Goal: Communication & Community: Participate in discussion

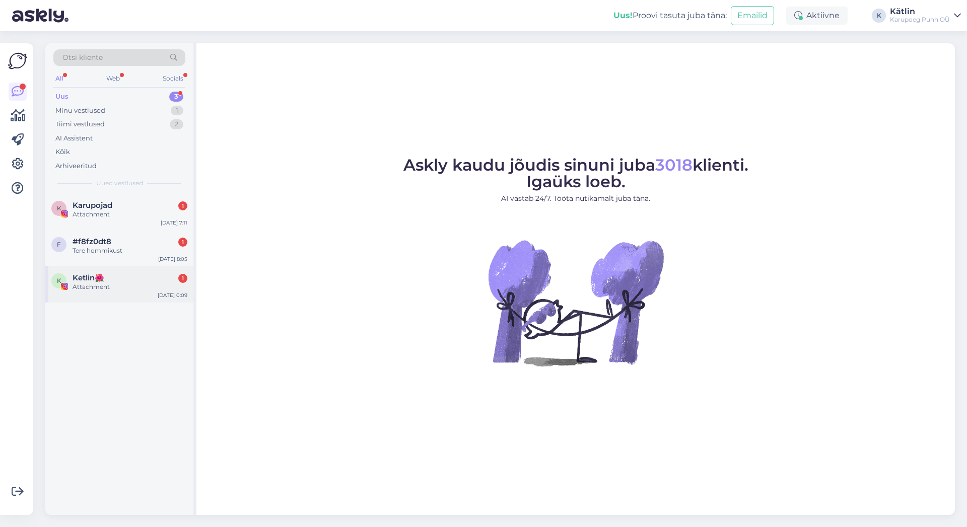
click at [87, 281] on span "Ketlin🌺" at bounding box center [89, 278] width 32 height 9
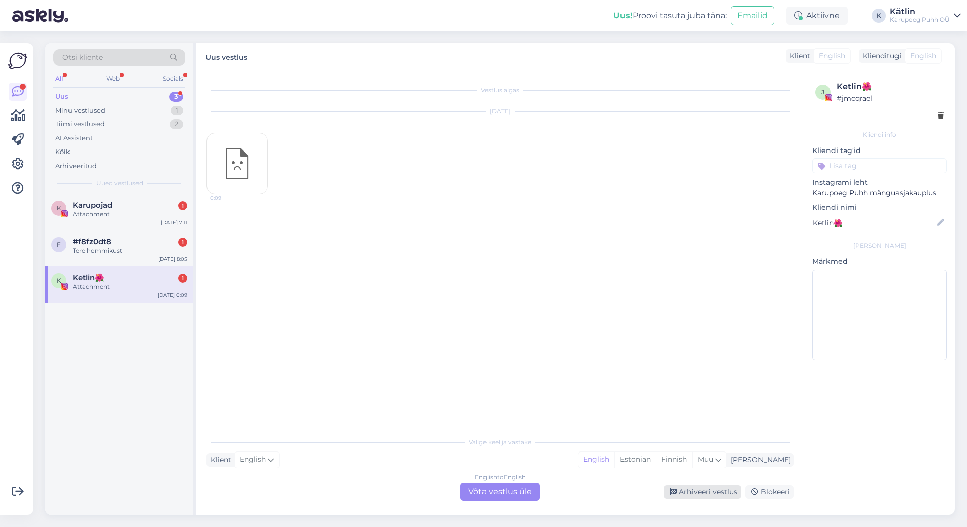
click at [720, 493] on div "Arhiveeri vestlus" at bounding box center [703, 493] width 78 height 14
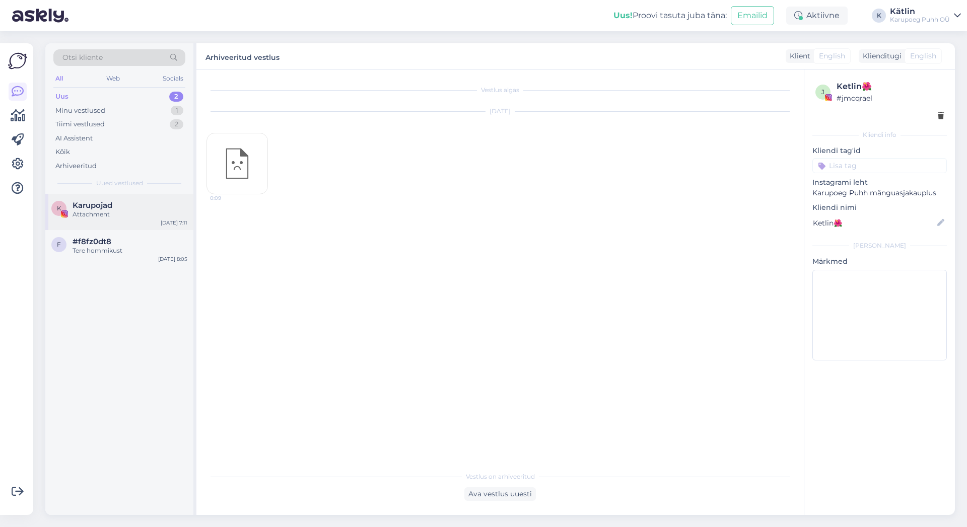
click at [110, 212] on div "Attachment" at bounding box center [130, 214] width 115 height 9
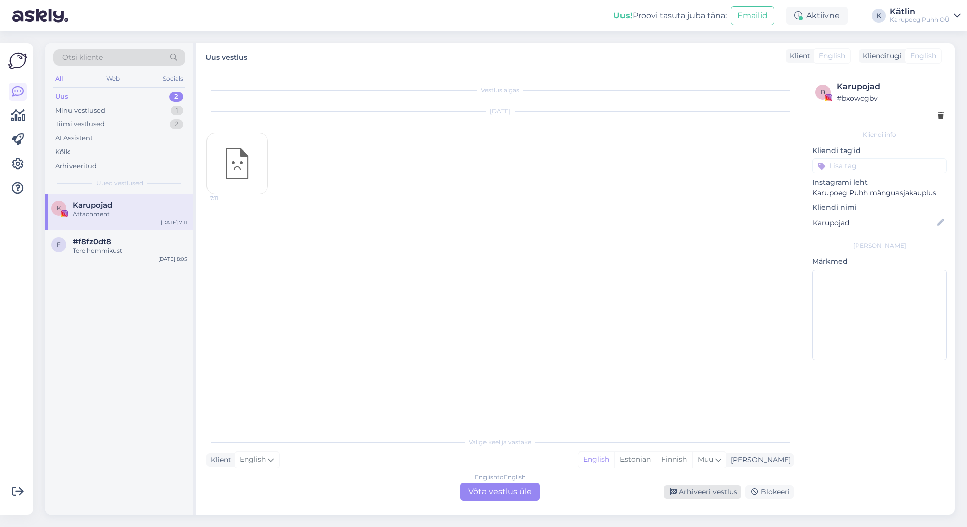
click at [701, 494] on div "Arhiveeri vestlus" at bounding box center [703, 493] width 78 height 14
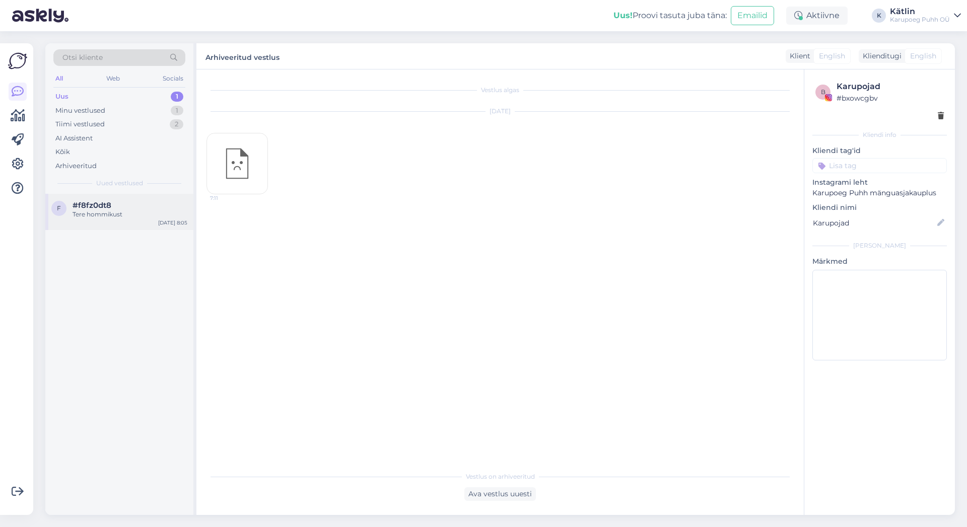
click at [98, 211] on div "Tere hommikust" at bounding box center [130, 214] width 115 height 9
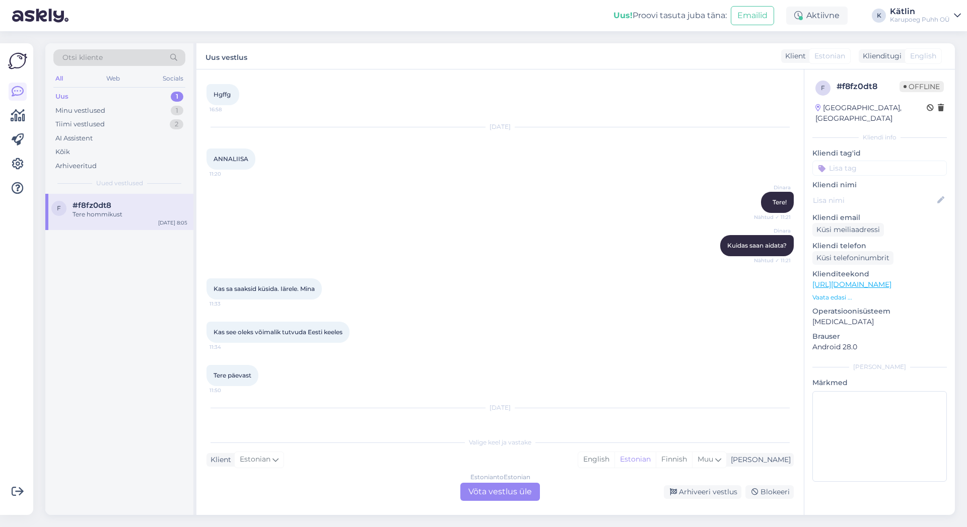
scroll to position [131, 0]
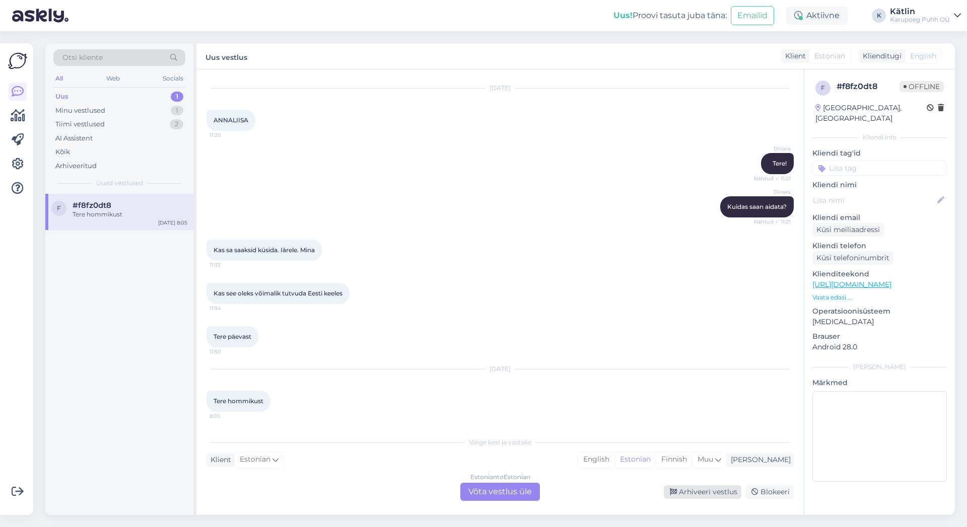
click at [723, 489] on div "Arhiveeri vestlus" at bounding box center [703, 493] width 78 height 14
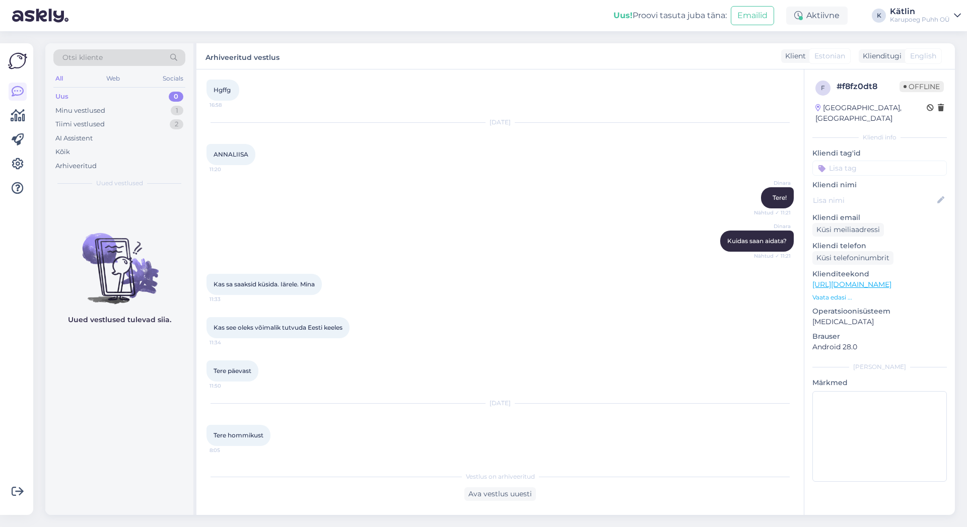
click at [64, 94] on div "Uus" at bounding box center [61, 97] width 13 height 10
click at [65, 109] on div "Minu vestlused" at bounding box center [80, 111] width 50 height 10
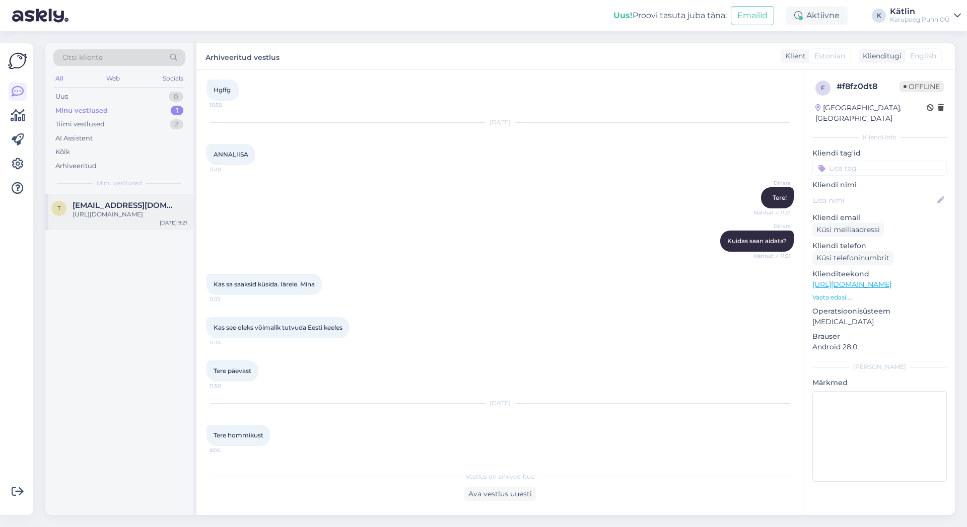
click at [134, 216] on div "[URL][DOMAIN_NAME]" at bounding box center [130, 214] width 115 height 9
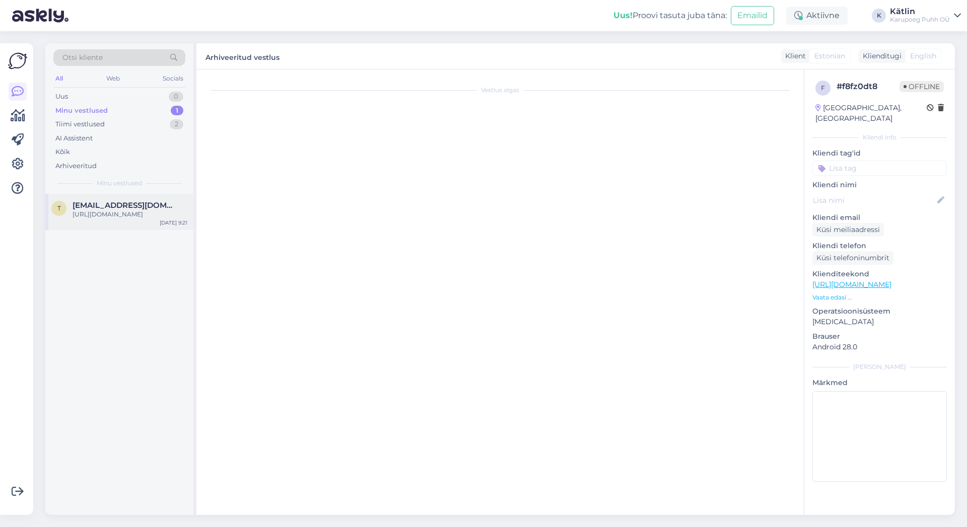
scroll to position [0, 0]
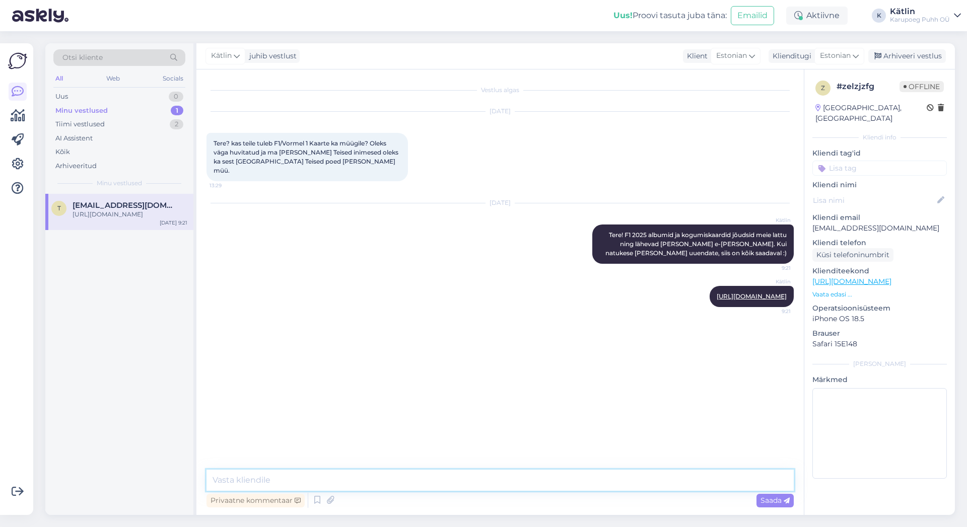
click at [271, 476] on textarea at bounding box center [500, 480] width 587 height 21
paste textarea "[URL][DOMAIN_NAME]"
type textarea "[URL][DOMAIN_NAME]"
click at [914, 55] on div "Arhiveeri vestlus" at bounding box center [907, 56] width 78 height 14
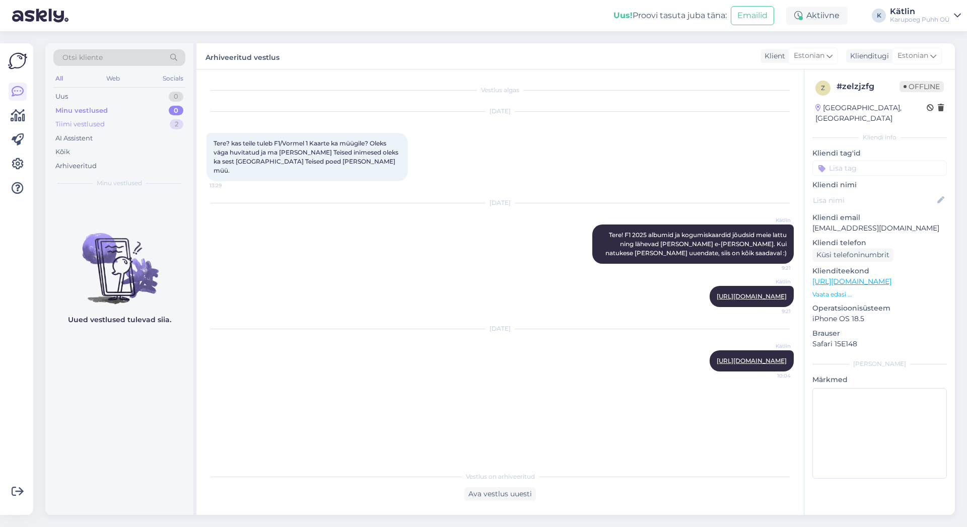
click at [98, 126] on div "Tiimi vestlused" at bounding box center [79, 124] width 49 height 10
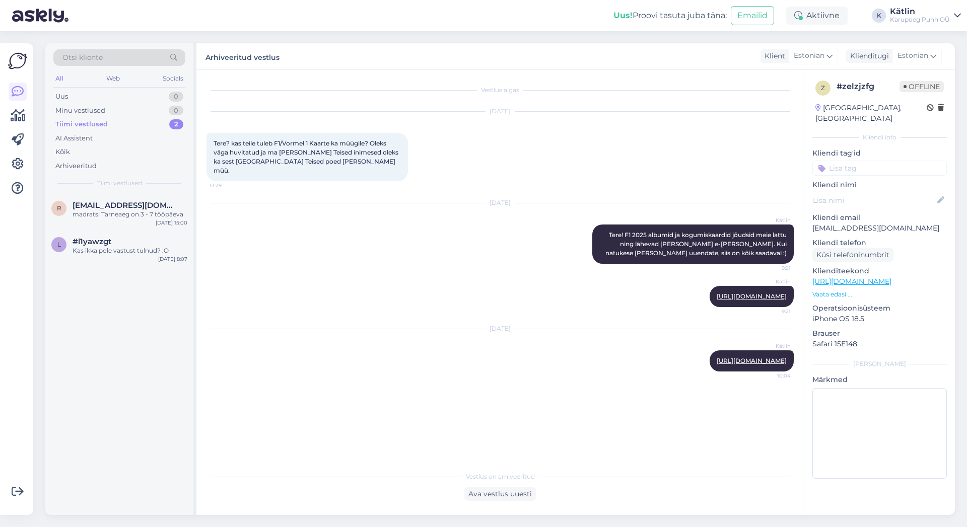
click at [277, 426] on div "Vestlus algas [DATE] Tere? kas teile tuleb F1/Vormel 1 Kaarte ka müügile? Oleks…" at bounding box center [505, 269] width 596 height 378
click at [76, 97] on div "Uus 1" at bounding box center [119, 97] width 132 height 14
click at [134, 205] on span "[PERSON_NAME] | Seiklused koos lastega" at bounding box center [125, 205] width 105 height 9
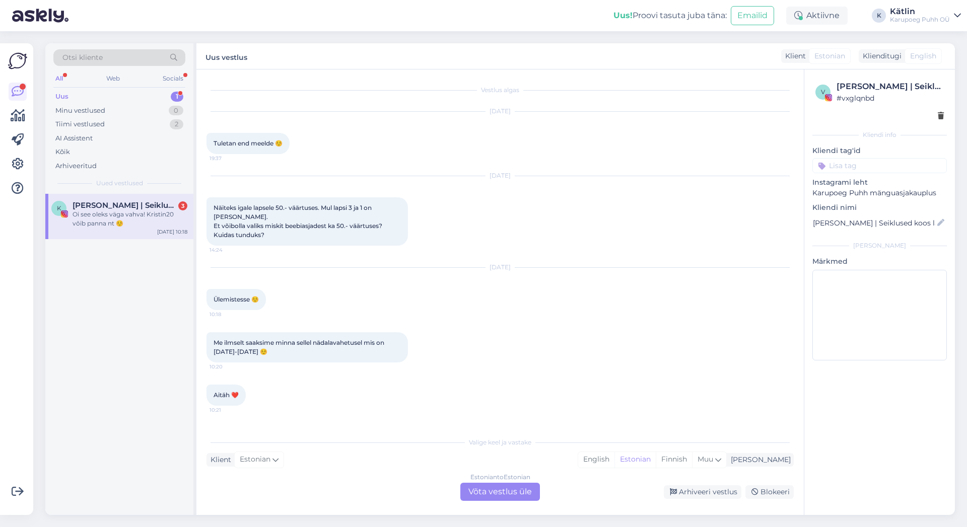
scroll to position [37, 0]
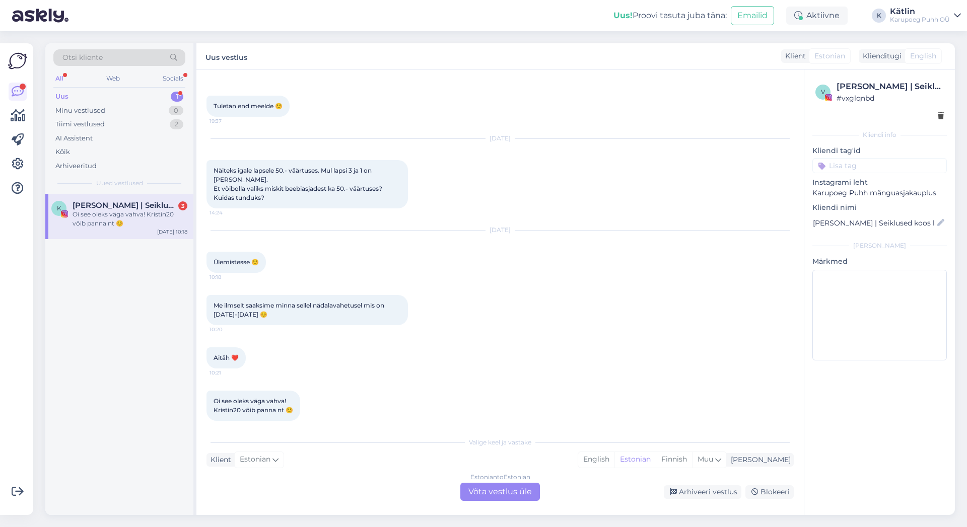
click at [247, 428] on div "Vestlus algas [DATE] Tuletan end meelde ☺️ 19:37 [DATE] Näiteks igale lapsele 5…" at bounding box center [500, 293] width 608 height 446
